Goal: Task Accomplishment & Management: Manage account settings

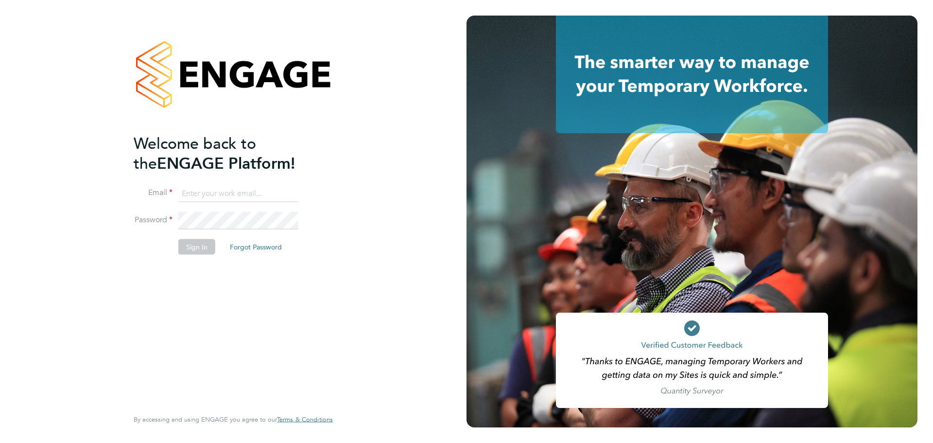
type input "james.deegan@randstadcpe.com"
click at [194, 248] on button "Sign In" at bounding box center [196, 247] width 37 height 16
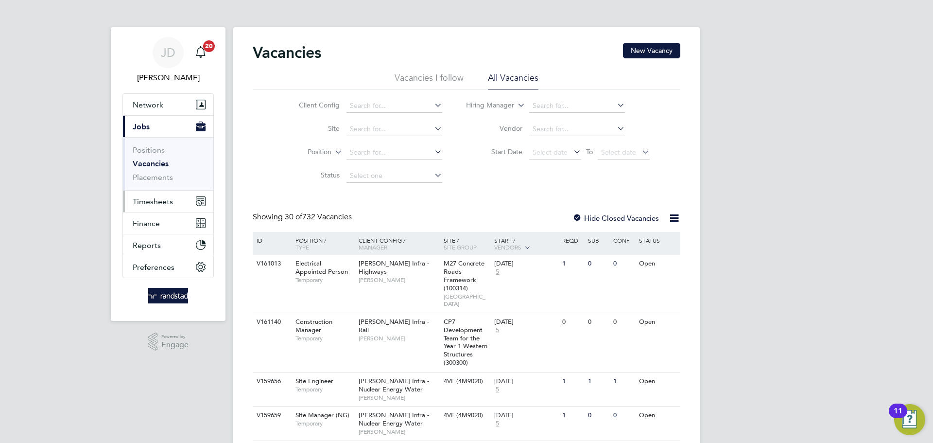
click at [151, 203] on span "Timesheets" at bounding box center [153, 201] width 40 height 9
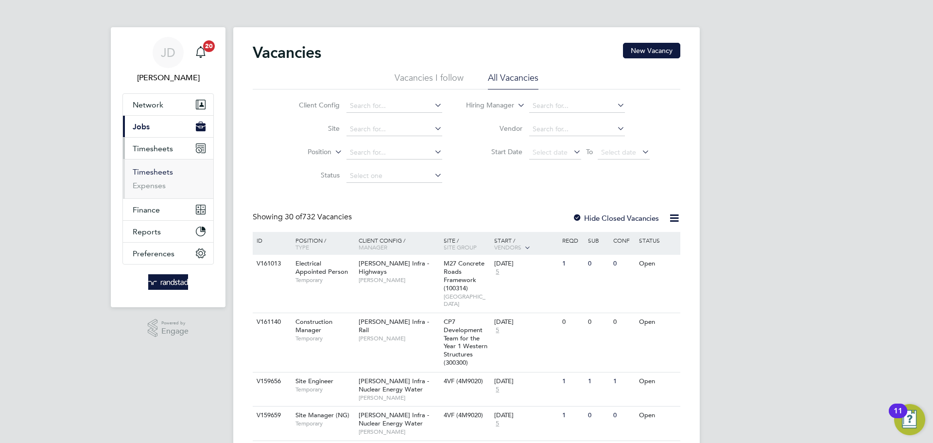
click at [156, 171] on link "Timesheets" at bounding box center [153, 171] width 40 height 9
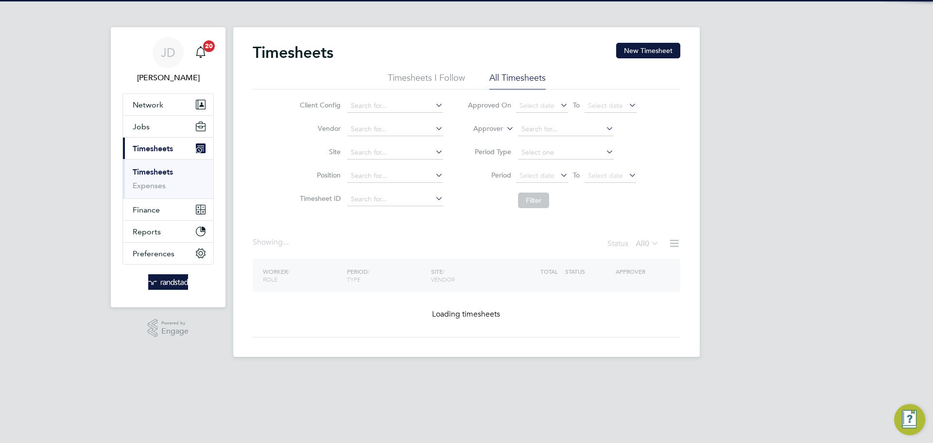
click at [504, 126] on icon at bounding box center [504, 125] width 0 height 9
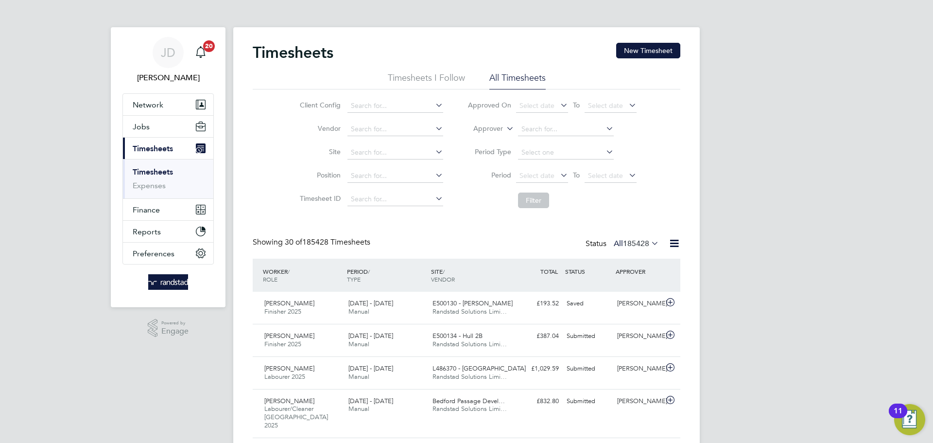
click at [479, 141] on li "Worker" at bounding box center [479, 140] width 48 height 13
click at [536, 128] on input at bounding box center [566, 129] width 96 height 14
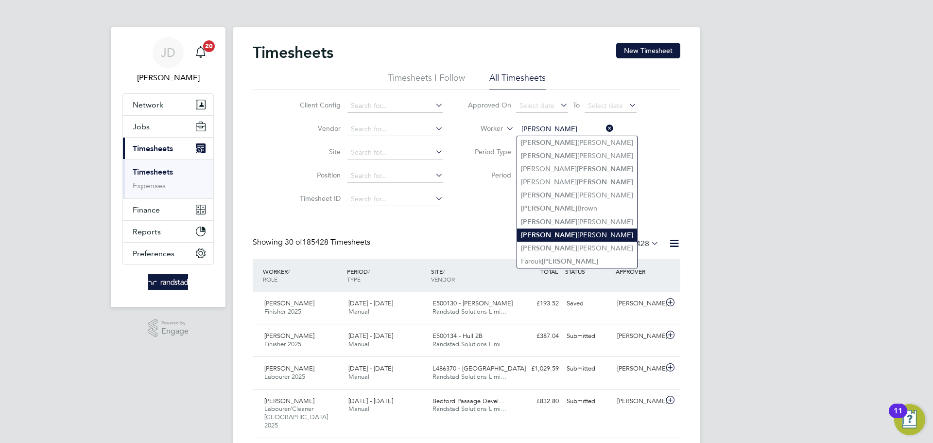
type input "[PERSON_NAME]"
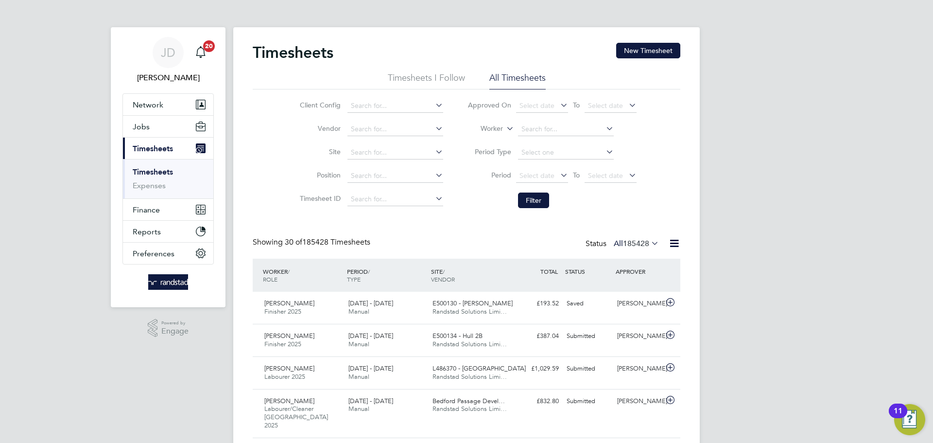
click at [548, 131] on input at bounding box center [566, 129] width 96 height 14
click at [562, 144] on li "[PERSON_NAME] Phi lip [PERSON_NAME]" at bounding box center [587, 142] width 141 height 13
type input "[PERSON_NAME]"
click at [543, 205] on button "Filter" at bounding box center [533, 200] width 31 height 16
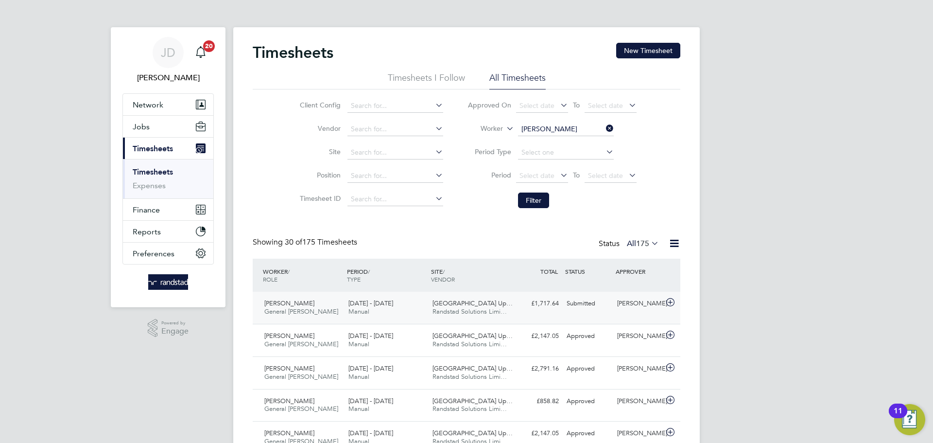
click at [618, 307] on div "[PERSON_NAME]" at bounding box center [638, 303] width 51 height 16
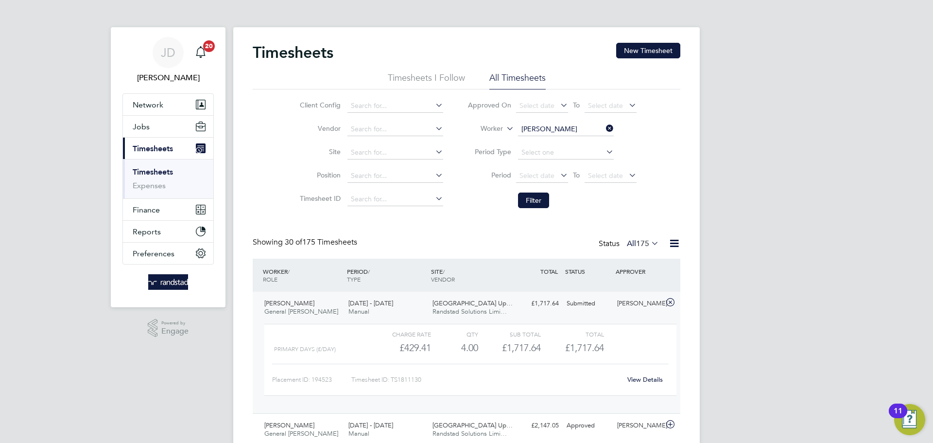
click at [647, 377] on link "View Details" at bounding box center [644, 379] width 35 height 8
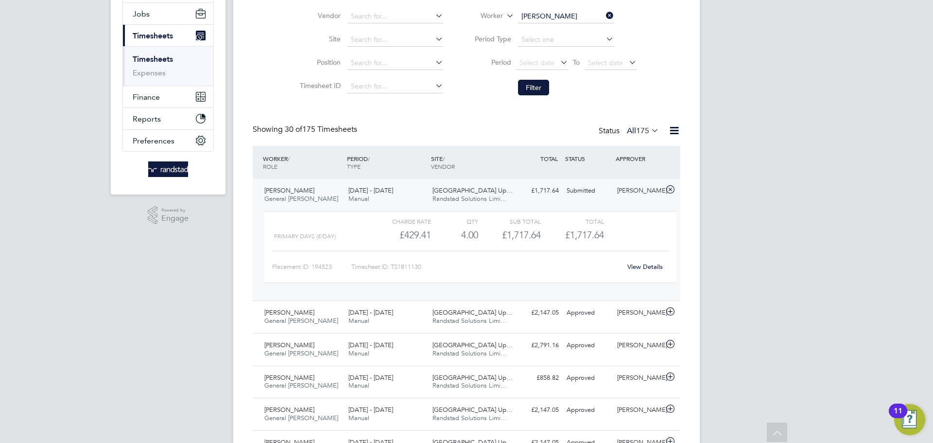
click at [649, 128] on icon at bounding box center [649, 130] width 0 height 14
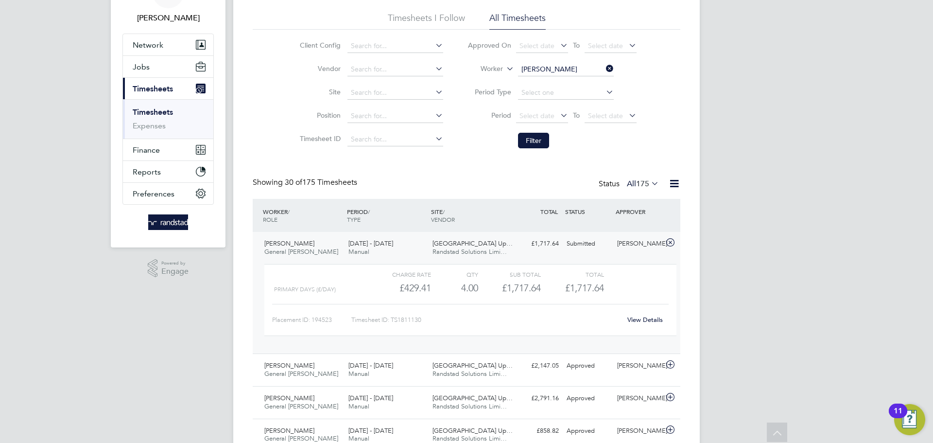
click at [604, 70] on icon at bounding box center [604, 69] width 0 height 14
click at [649, 185] on icon at bounding box center [649, 183] width 0 height 14
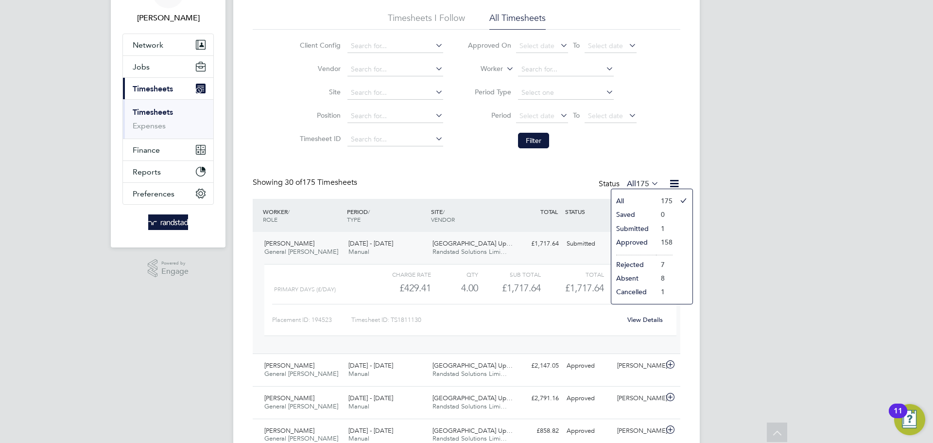
click at [634, 228] on li "Submitted" at bounding box center [633, 229] width 45 height 14
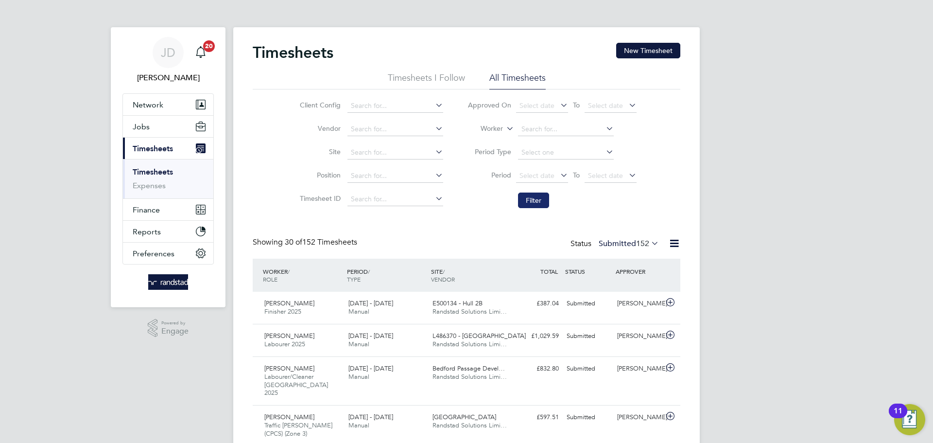
click at [536, 203] on button "Filter" at bounding box center [533, 200] width 31 height 16
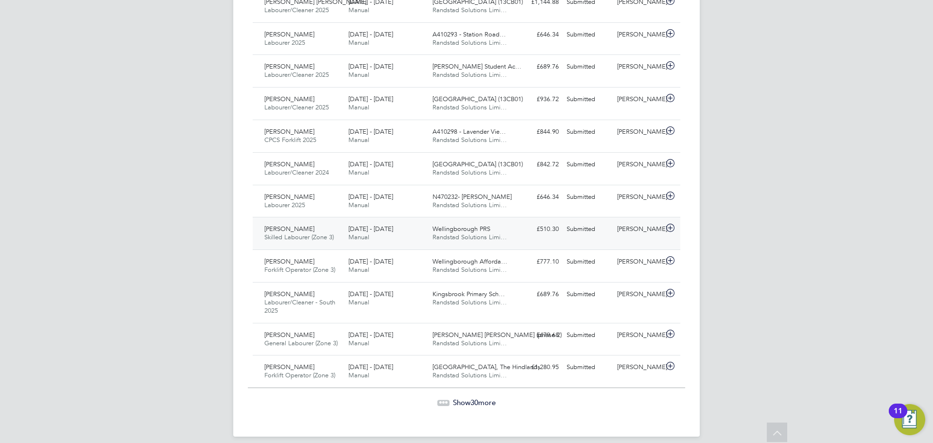
scroll to position [911, 0]
click at [474, 396] on span "30" at bounding box center [474, 400] width 8 height 9
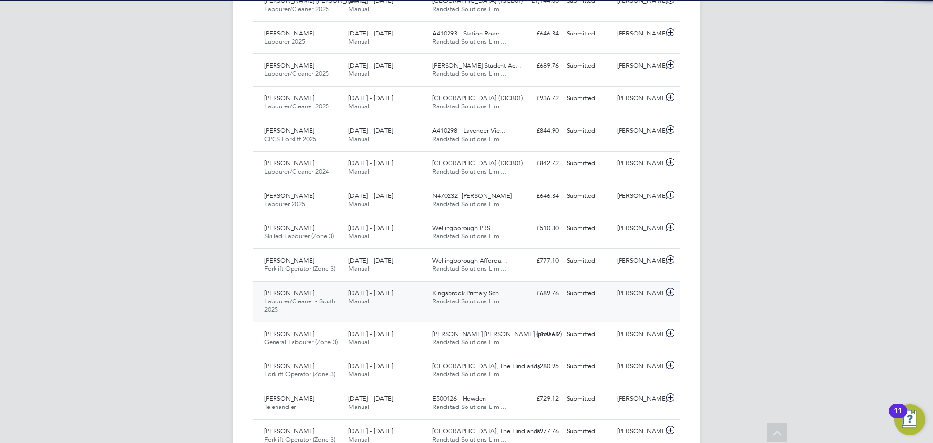
scroll to position [25, 85]
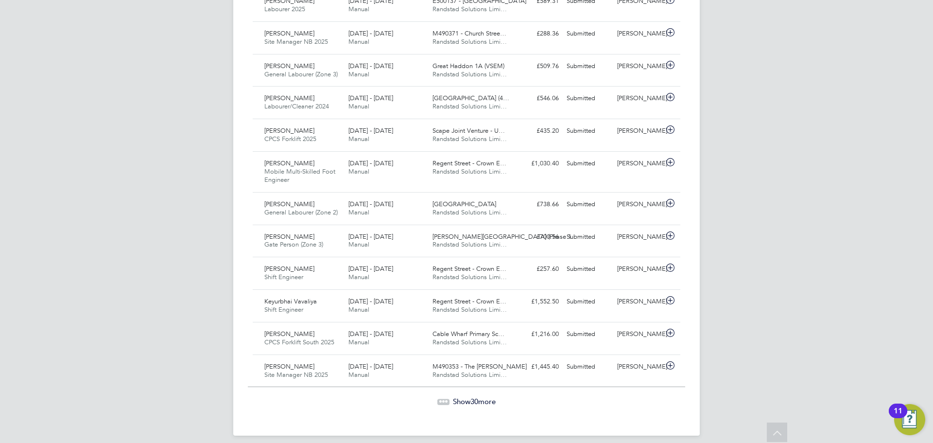
click at [485, 396] on span "Show 30 more" at bounding box center [474, 400] width 43 height 9
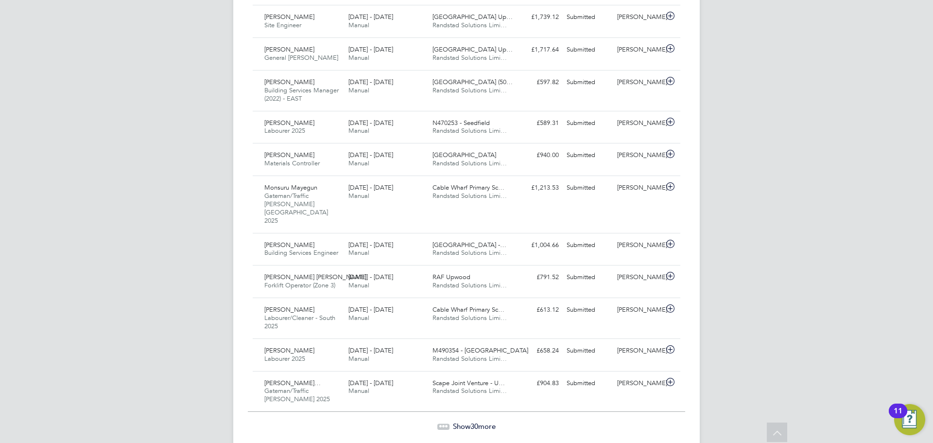
click at [478, 421] on span "Show 30 more" at bounding box center [474, 425] width 43 height 9
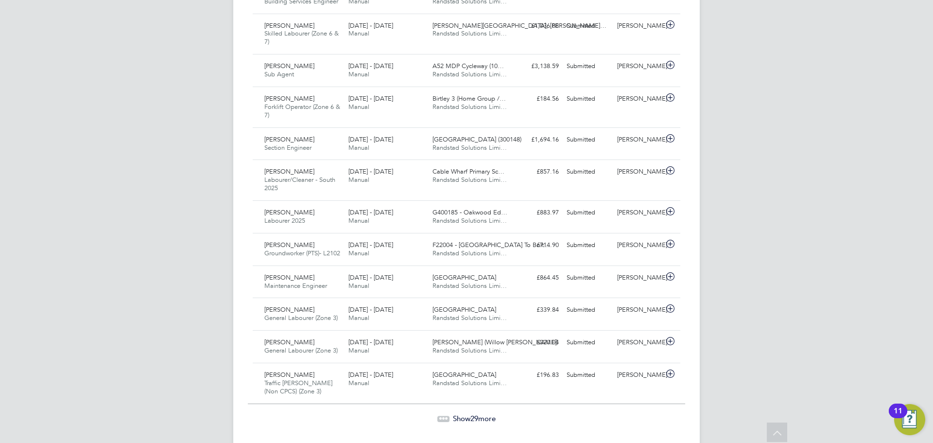
click at [472, 413] on span "29" at bounding box center [474, 417] width 8 height 9
